Goal: Find specific page/section

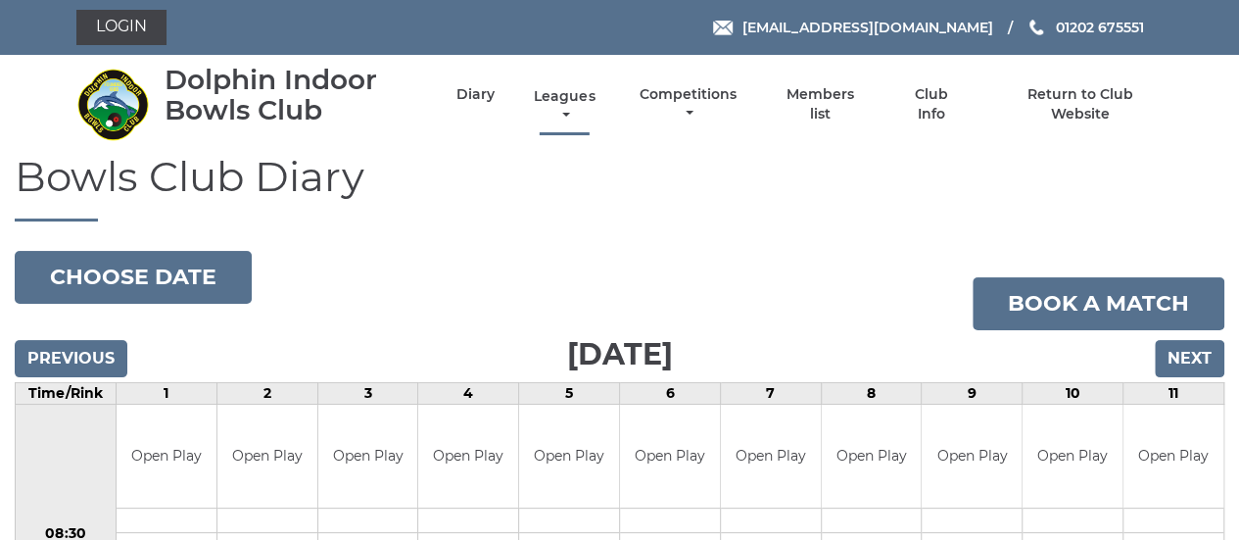
click at [563, 103] on link "Leagues" at bounding box center [564, 106] width 71 height 38
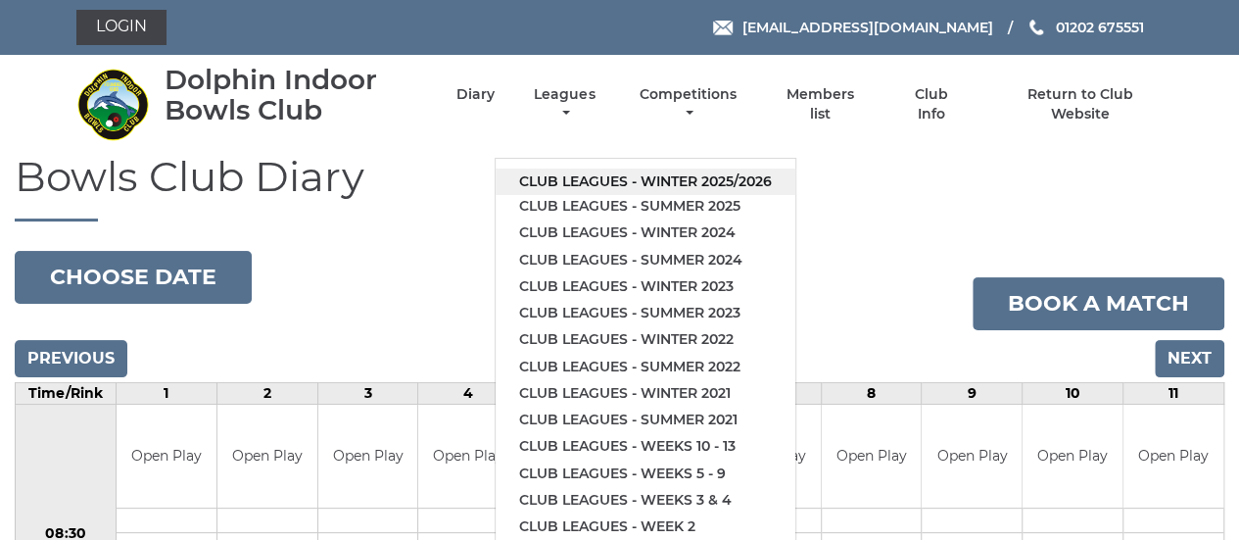
click at [565, 177] on link "Club leagues - Winter 2025/2026" at bounding box center [645, 181] width 300 height 26
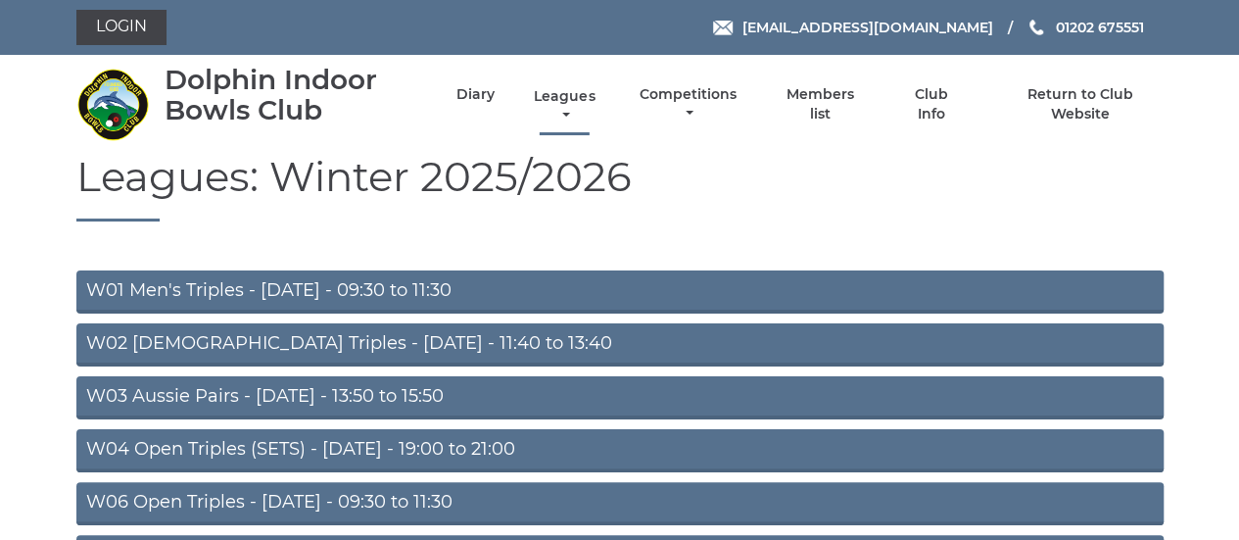
click at [561, 98] on link "Leagues" at bounding box center [564, 106] width 71 height 38
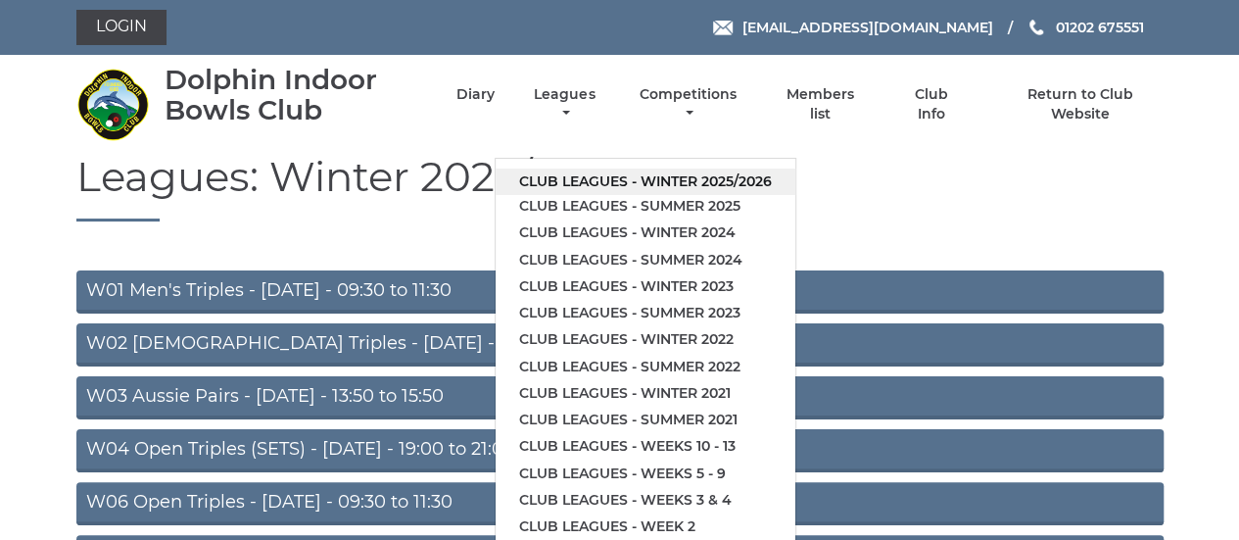
click at [772, 178] on link "Club leagues - Winter 2025/2026" at bounding box center [645, 181] width 300 height 26
click at [772, 178] on h1 "Leagues: Winter 2025/2026" at bounding box center [619, 188] width 1087 height 68
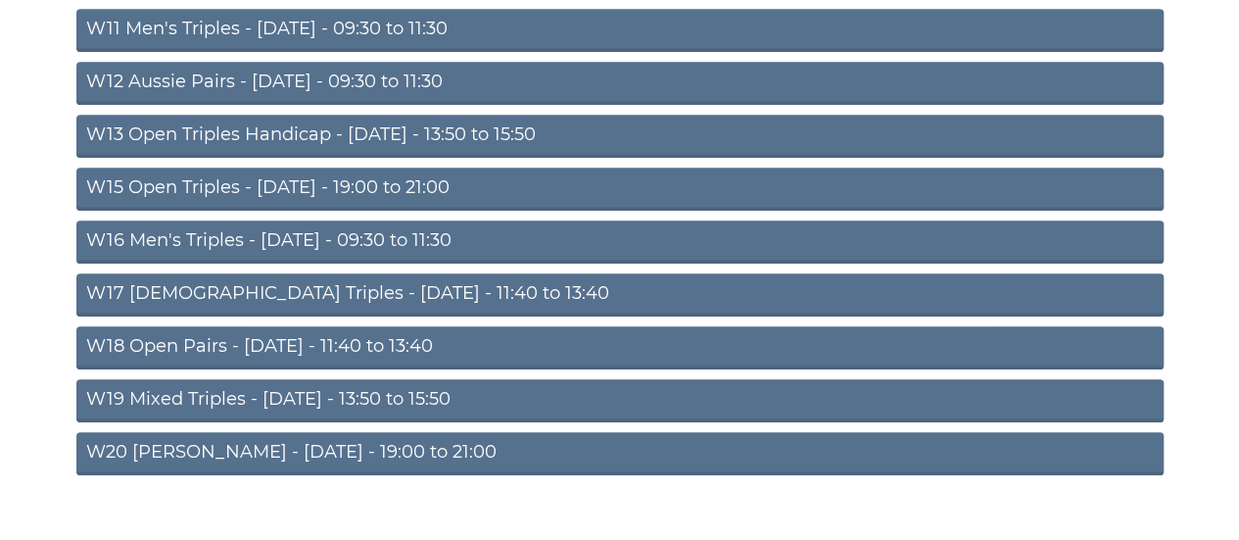
scroll to position [765, 0]
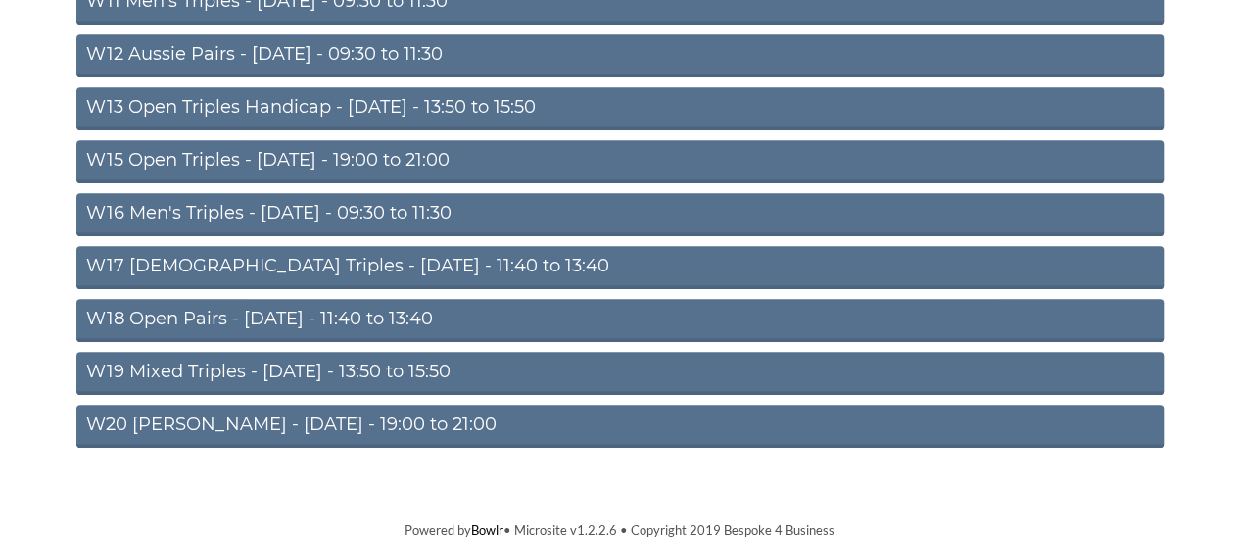
click at [153, 48] on link "W12 Aussie Pairs - Thursday - 09:30 to 11:30" at bounding box center [619, 55] width 1087 height 43
